Goal: Information Seeking & Learning: Learn about a topic

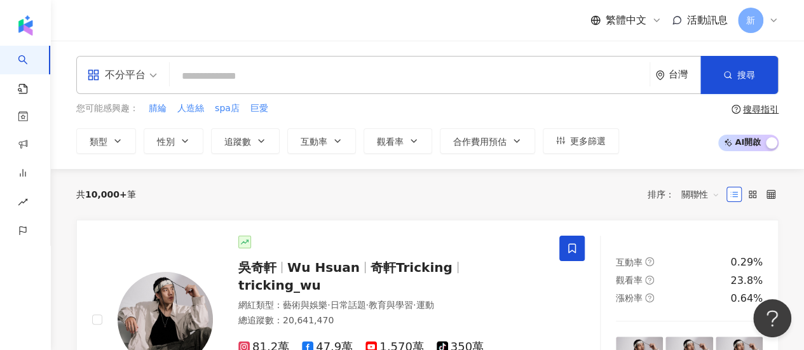
click at [254, 72] on input "search" at bounding box center [410, 76] width 470 height 24
paste input "*"
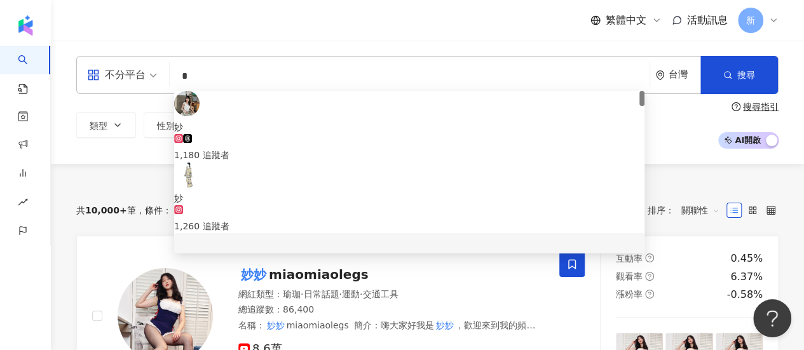
scroll to position [254, 0]
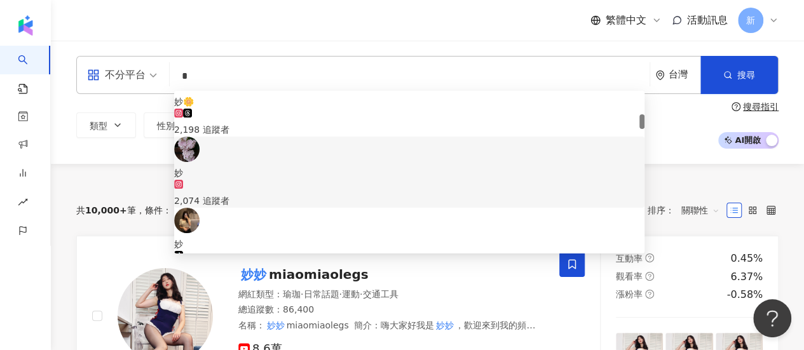
drag, startPoint x: 285, startPoint y: 78, endPoint x: 0, endPoint y: 73, distance: 284.8
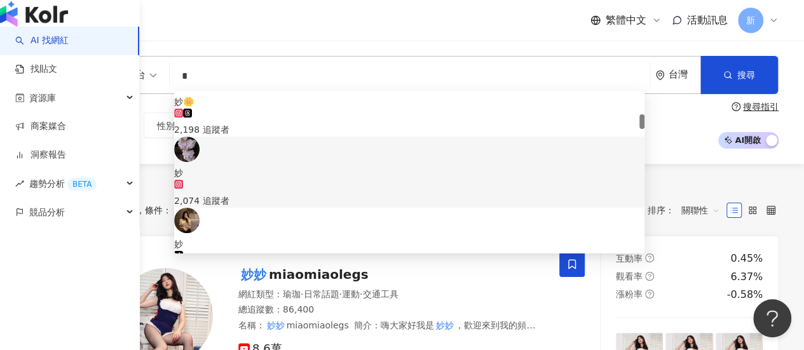
paste input "*********"
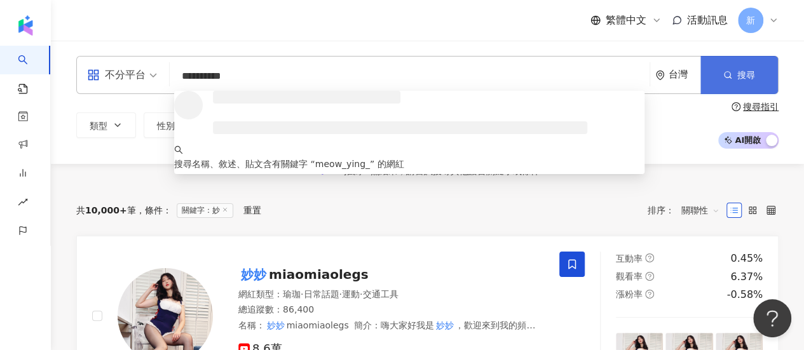
scroll to position [0, 0]
type input "**********"
click at [753, 77] on span "搜尋" at bounding box center [746, 75] width 18 height 10
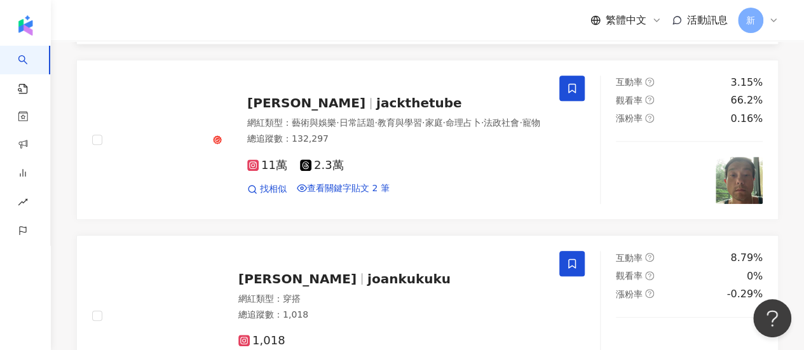
scroll to position [191, 0]
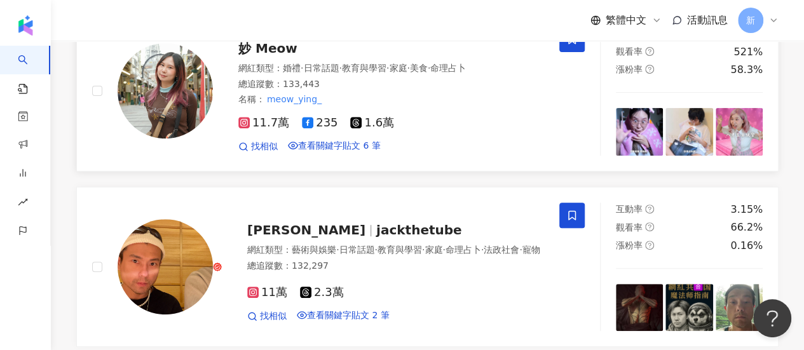
click at [296, 106] on div "網紅類型 ： 婚禮 · 日常話題 · 教育與學習 · 家庭 · 美食 · 命理占卜 總追蹤數 ： 133,443 名稱 ： meow_ying_" at bounding box center [391, 84] width 306 height 44
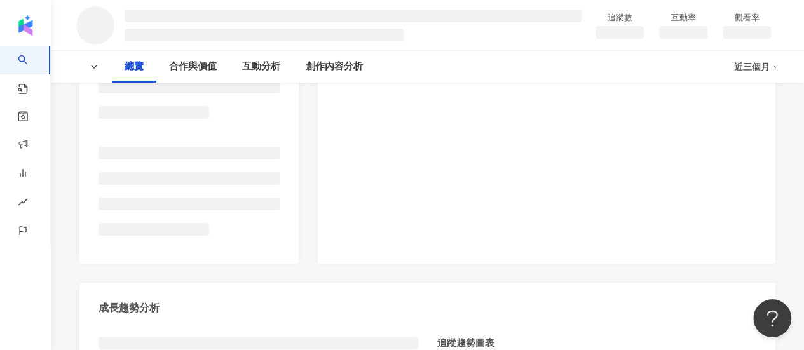
scroll to position [130, 0]
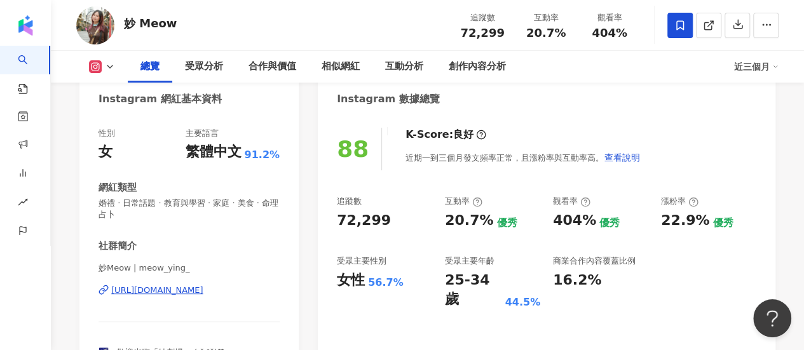
drag, startPoint x: 444, startPoint y: 222, endPoint x: 481, endPoint y: 217, distance: 37.1
click at [481, 217] on div "20.7%" at bounding box center [469, 221] width 48 height 20
drag, startPoint x: 575, startPoint y: 217, endPoint x: 583, endPoint y: 218, distance: 8.9
click at [583, 218] on div "追蹤數 72,299 互動率 20.7% 優秀 觀看率 404% 優秀 漲粉率 22.9% 優秀 受眾主要性別 女性 56.7% 受眾主要年齡 25-34 歲…" at bounding box center [546, 253] width 419 height 114
click at [582, 219] on div "404%" at bounding box center [574, 221] width 43 height 20
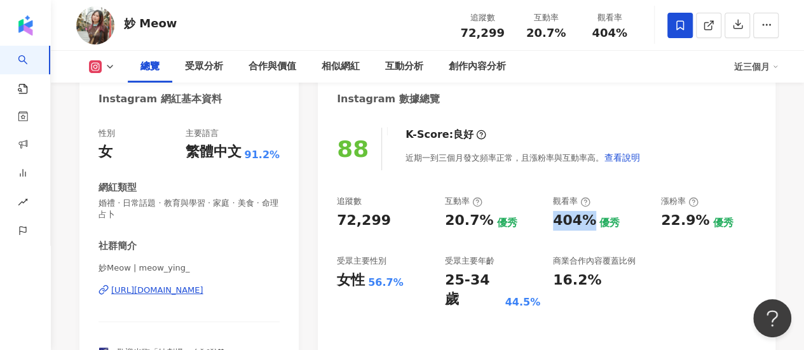
drag, startPoint x: 588, startPoint y: 221, endPoint x: 554, endPoint y: 228, distance: 34.5
click at [554, 228] on div "404%" at bounding box center [574, 221] width 43 height 20
copy div "404%"
